Goal: Task Accomplishment & Management: Manage account settings

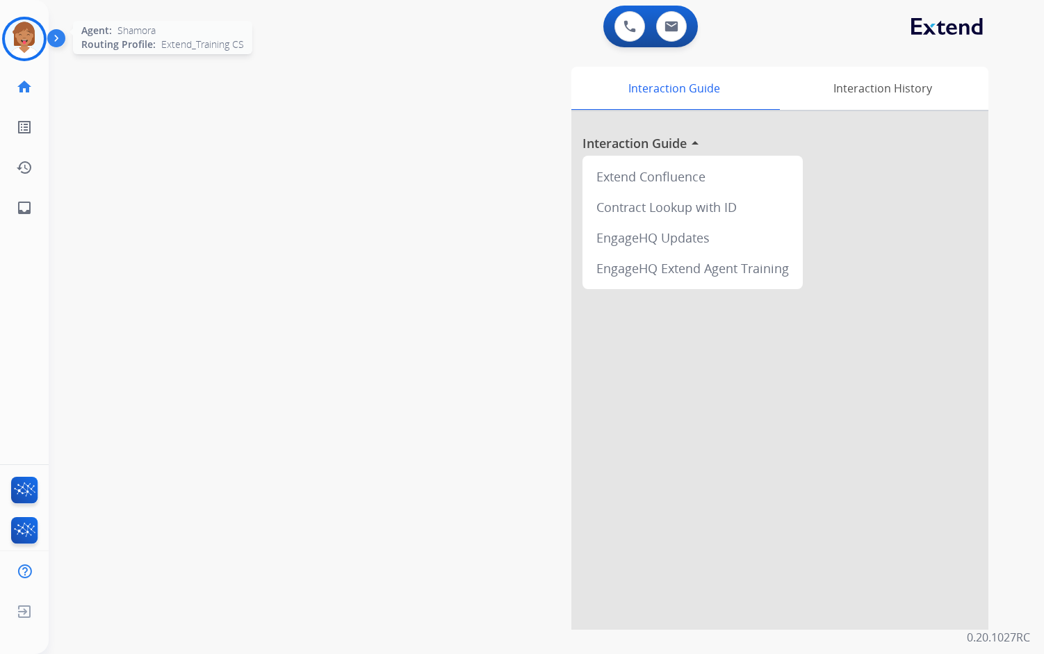
click at [9, 45] on img at bounding box center [24, 38] width 39 height 39
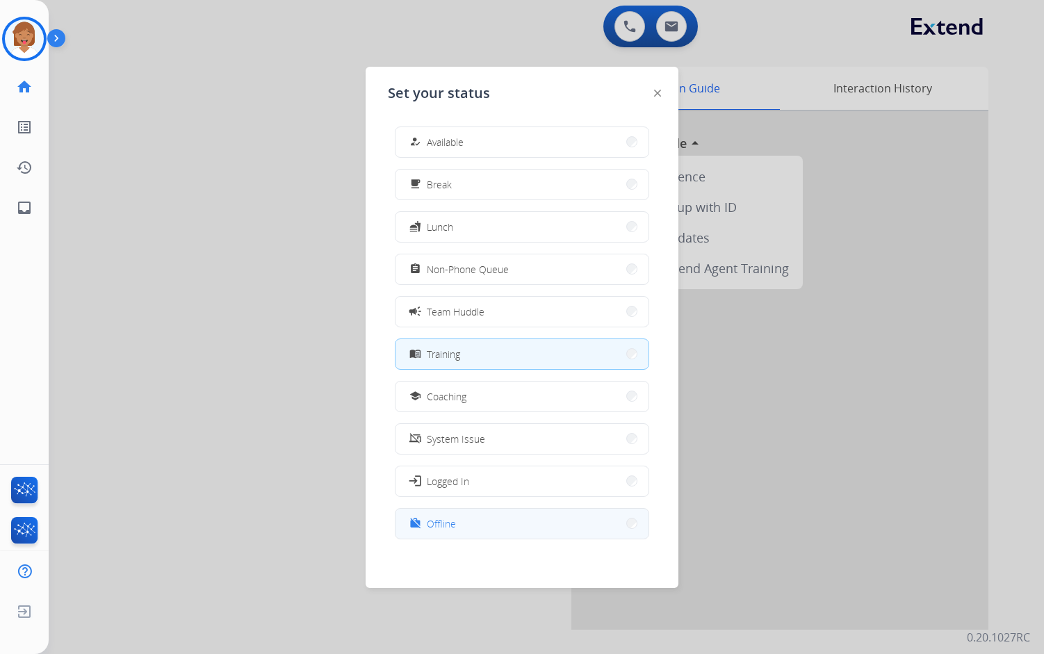
click at [468, 517] on button "work_off Offline" at bounding box center [521, 524] width 253 height 30
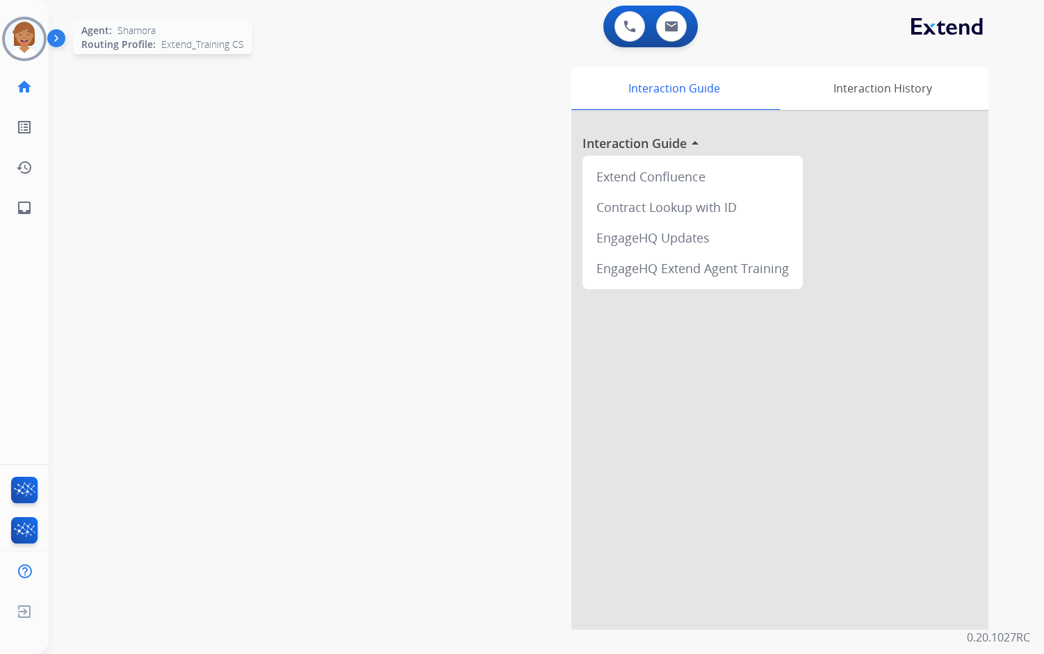
click at [31, 46] on img at bounding box center [24, 38] width 39 height 39
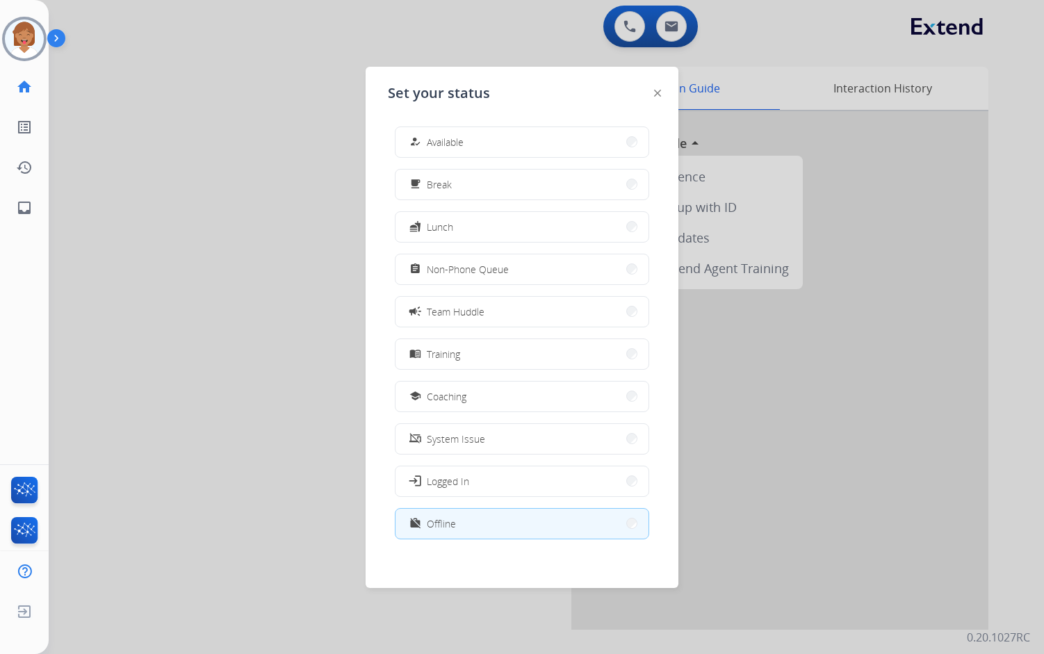
click at [199, 176] on div at bounding box center [522, 327] width 1044 height 654
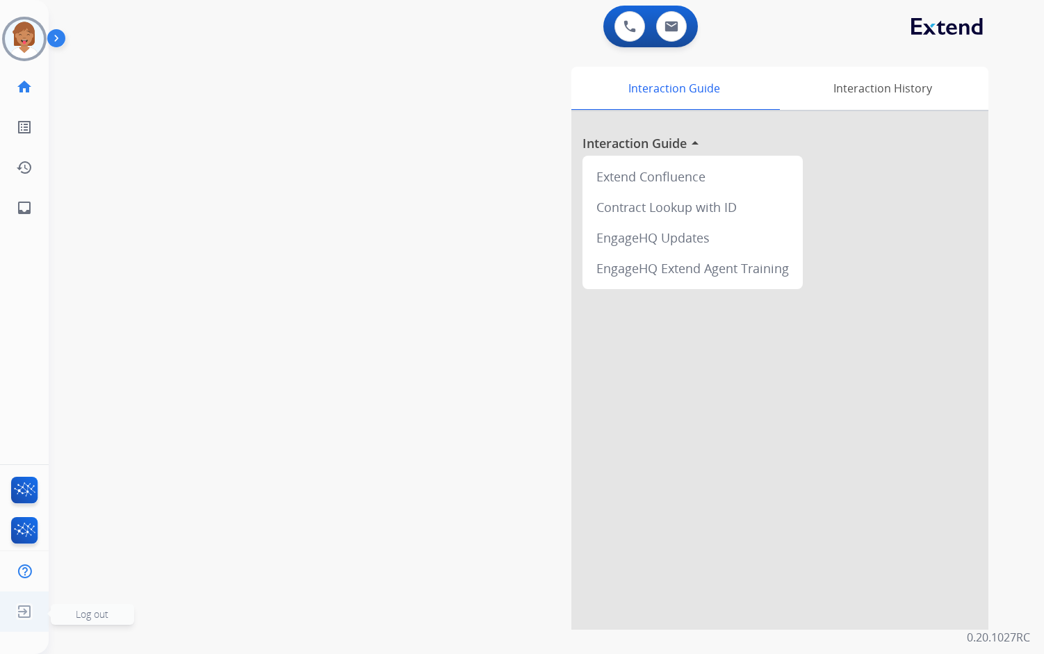
click at [19, 609] on img at bounding box center [24, 611] width 25 height 26
